Goal: Find specific page/section: Find specific page/section

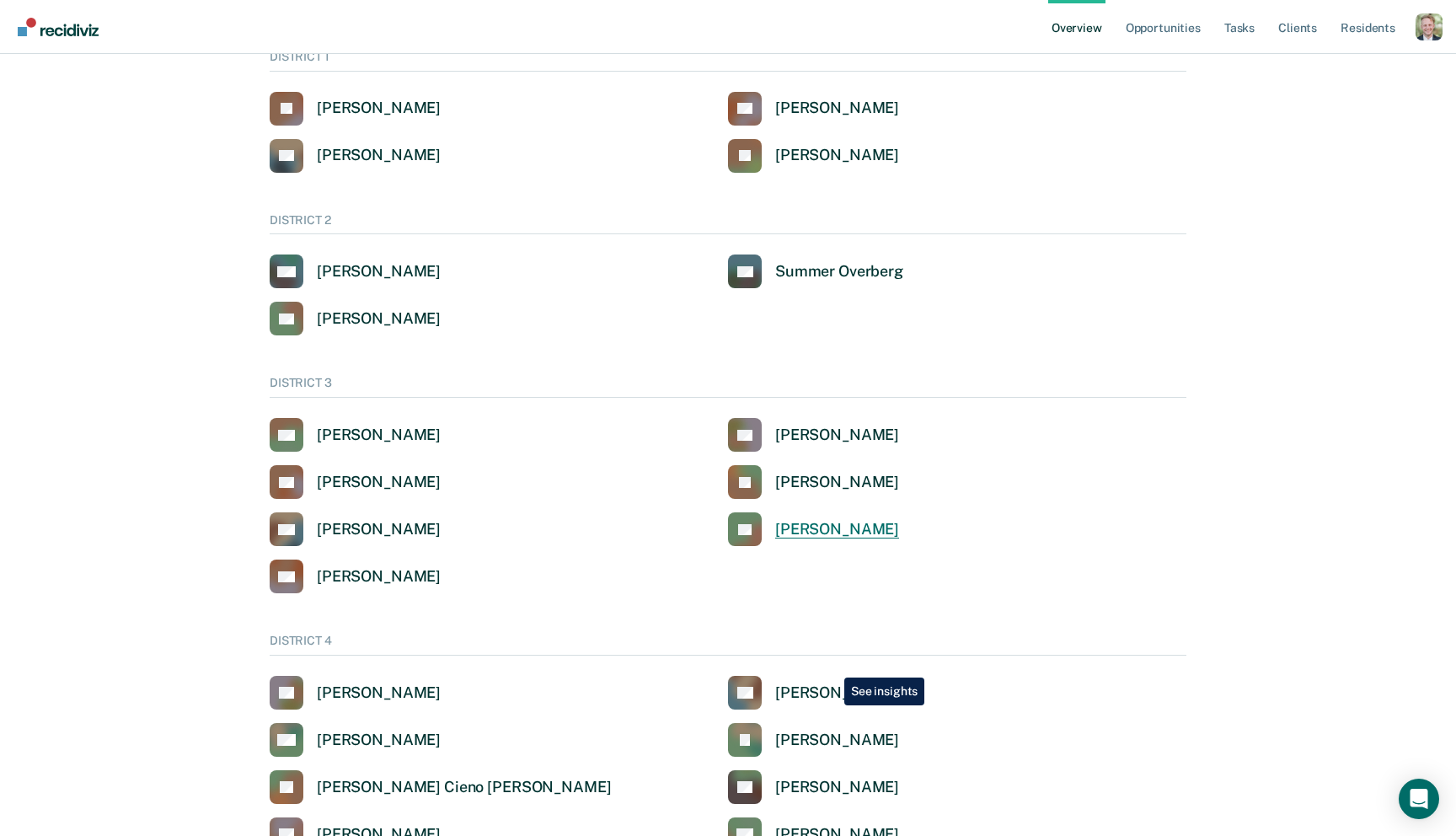
scroll to position [194, 0]
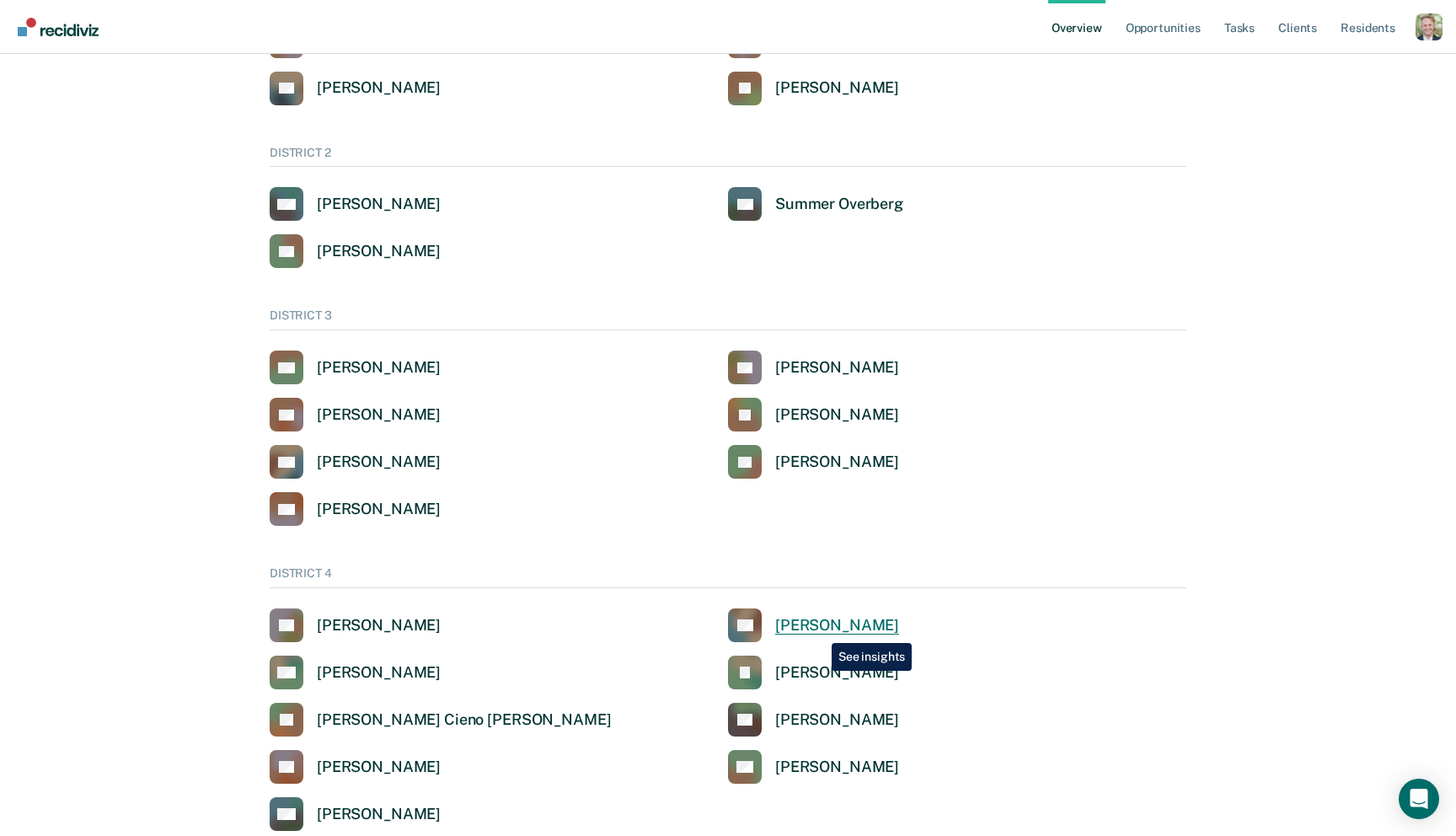
click at [819, 630] on div "Angel Andrew Dobrev" at bounding box center [837, 625] width 123 height 19
